Goal: Task Accomplishment & Management: Complete application form

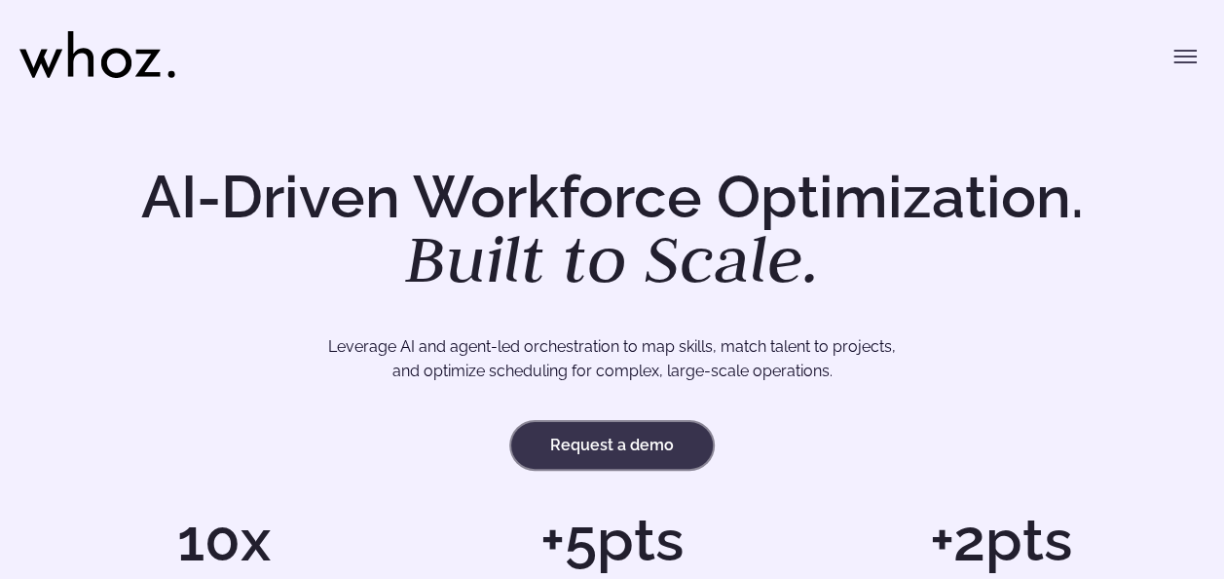
click at [632, 455] on link "Request a demo" at bounding box center [612, 445] width 202 height 47
click at [1185, 56] on icon "Toggle menu" at bounding box center [1185, 56] width 21 height 0
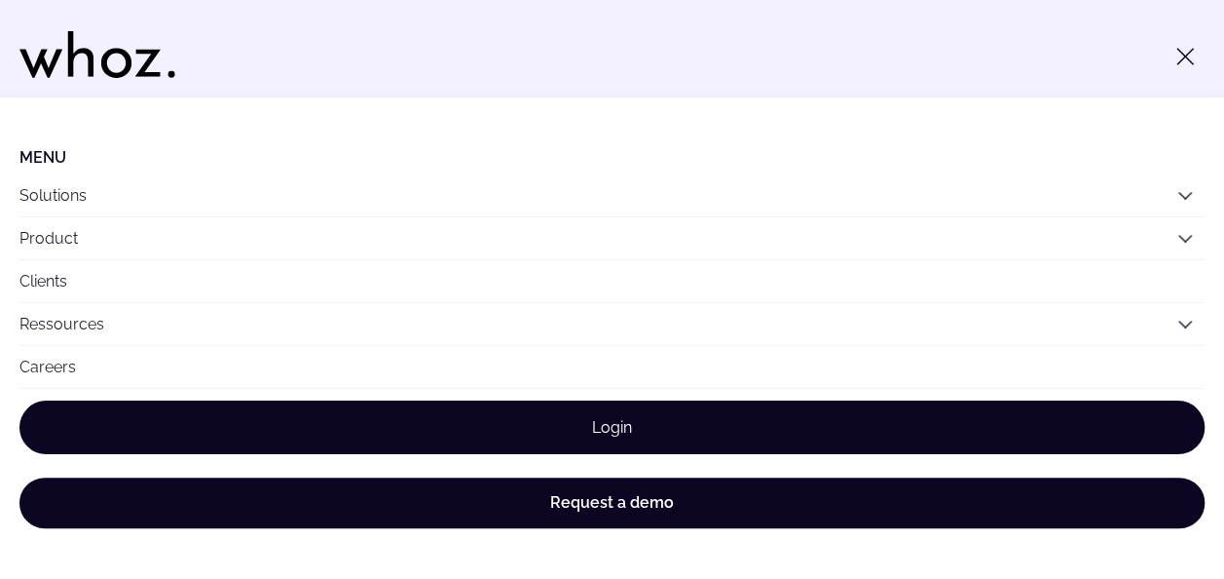
click at [605, 432] on link "Login" at bounding box center [612, 427] width 1186 height 54
